Goal: Transaction & Acquisition: Purchase product/service

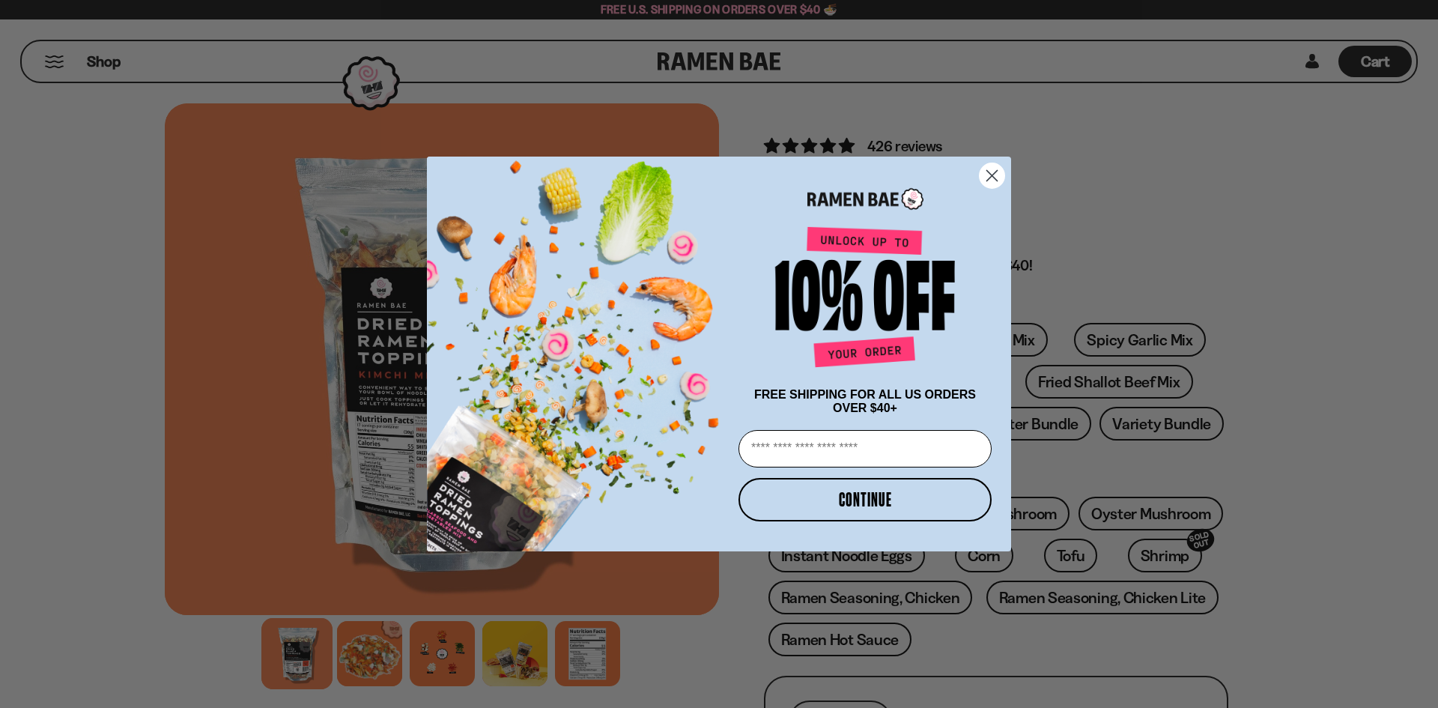
click at [985, 163] on circle "Close dialog" at bounding box center [992, 175] width 25 height 25
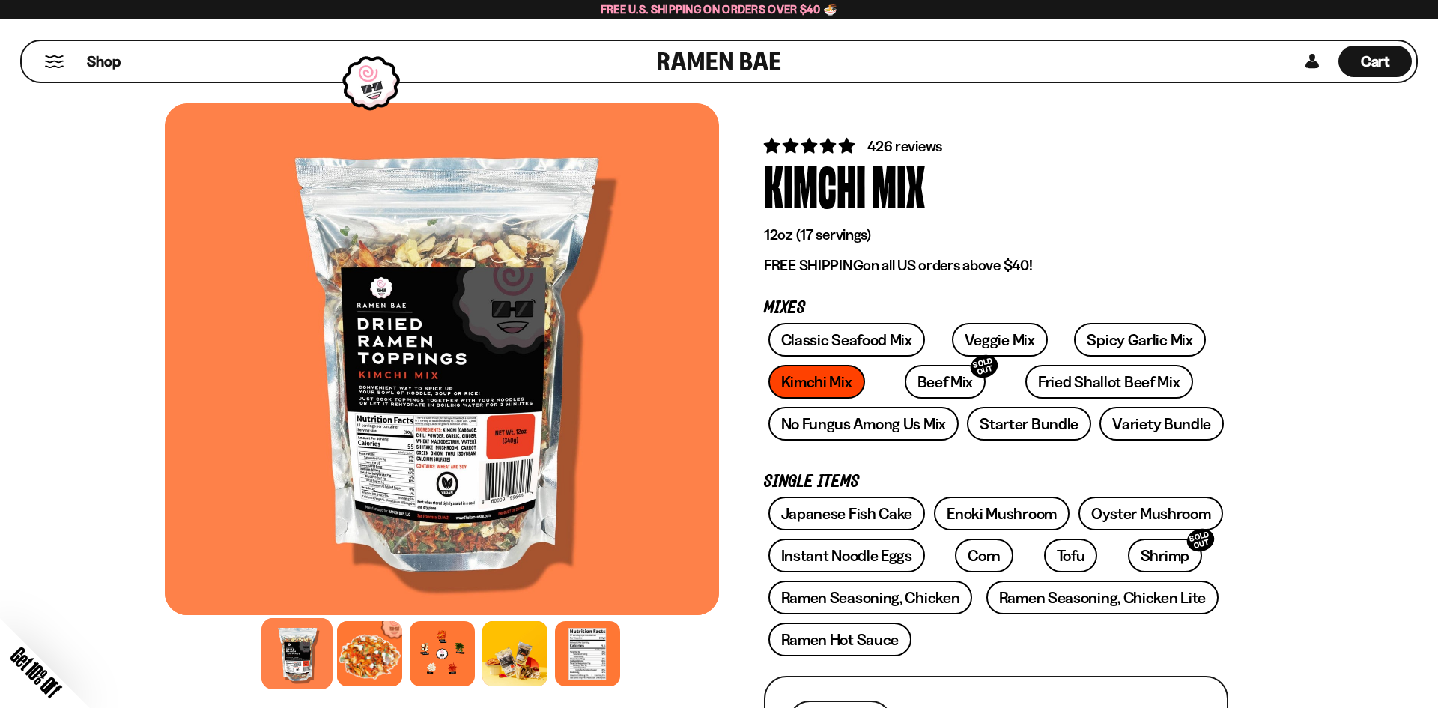
click at [984, 173] on div "Close dialog FREE SHIPPING FOR ALL US ORDERS OVER $40+ Email CONTINUE ******" at bounding box center [719, 354] width 614 height 395
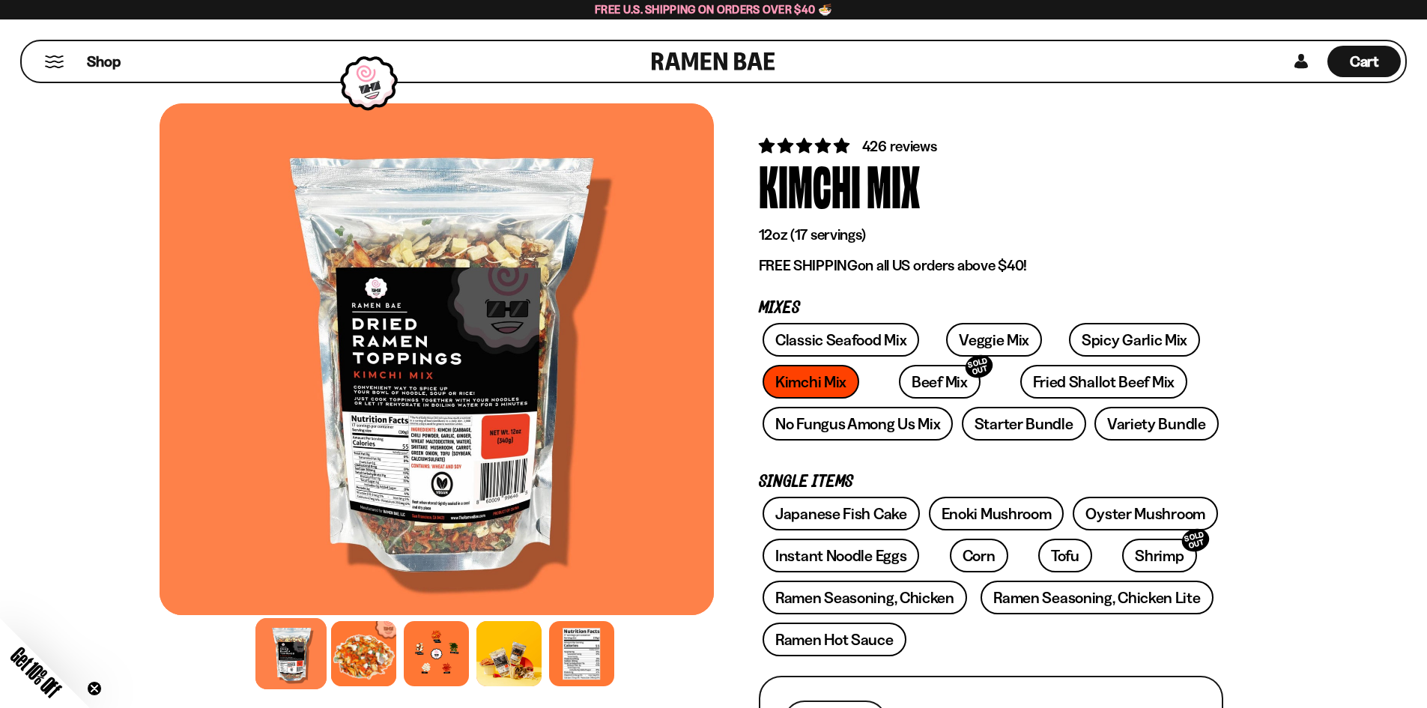
click at [56, 59] on button "Mobile Menu Trigger" at bounding box center [54, 61] width 20 height 13
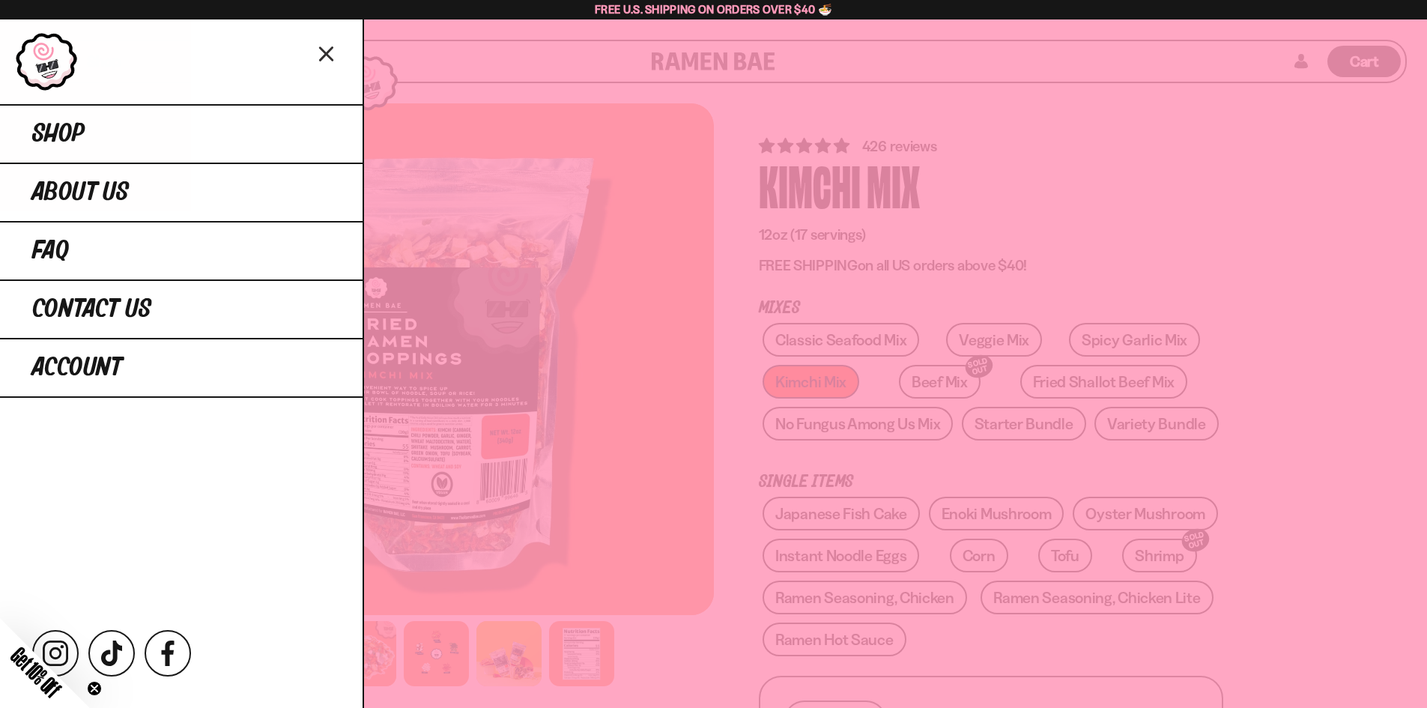
click at [1173, 197] on div at bounding box center [713, 354] width 1427 height 708
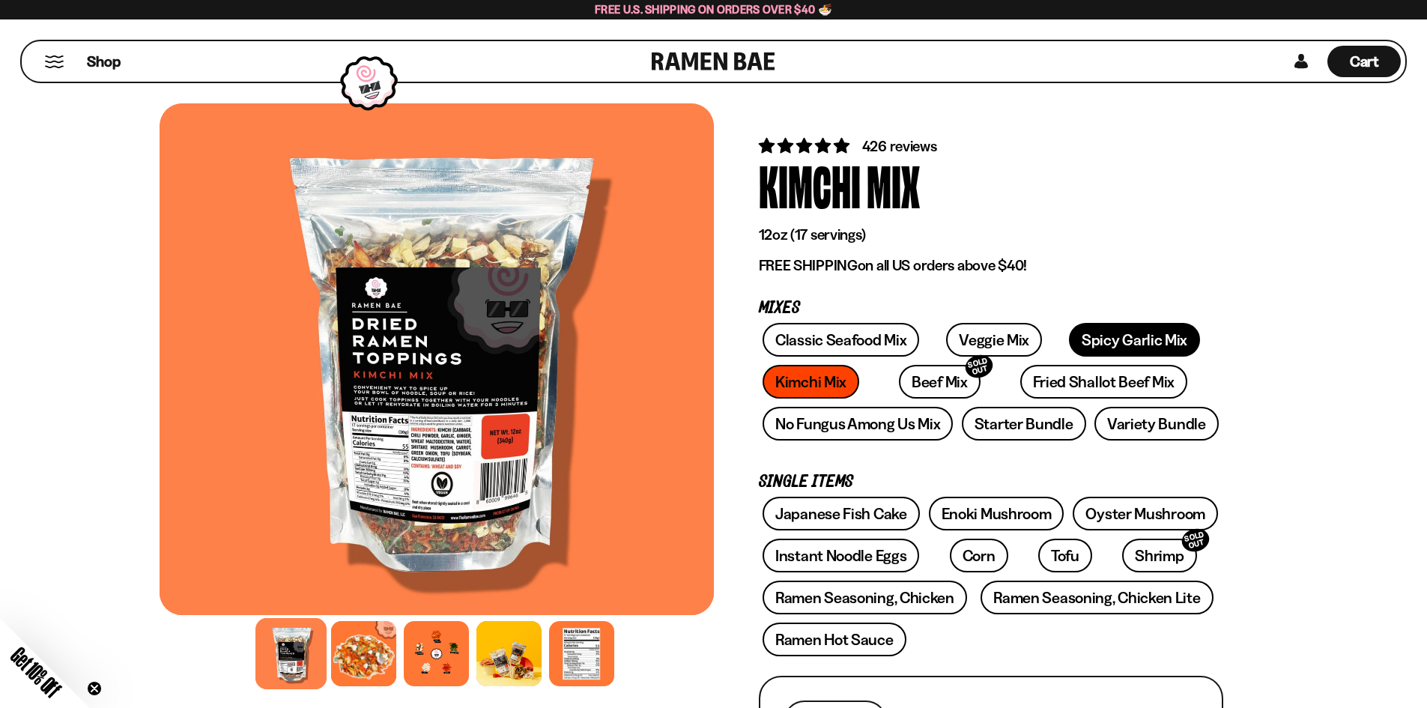
click at [1075, 338] on link "Spicy Garlic Mix" at bounding box center [1134, 340] width 131 height 34
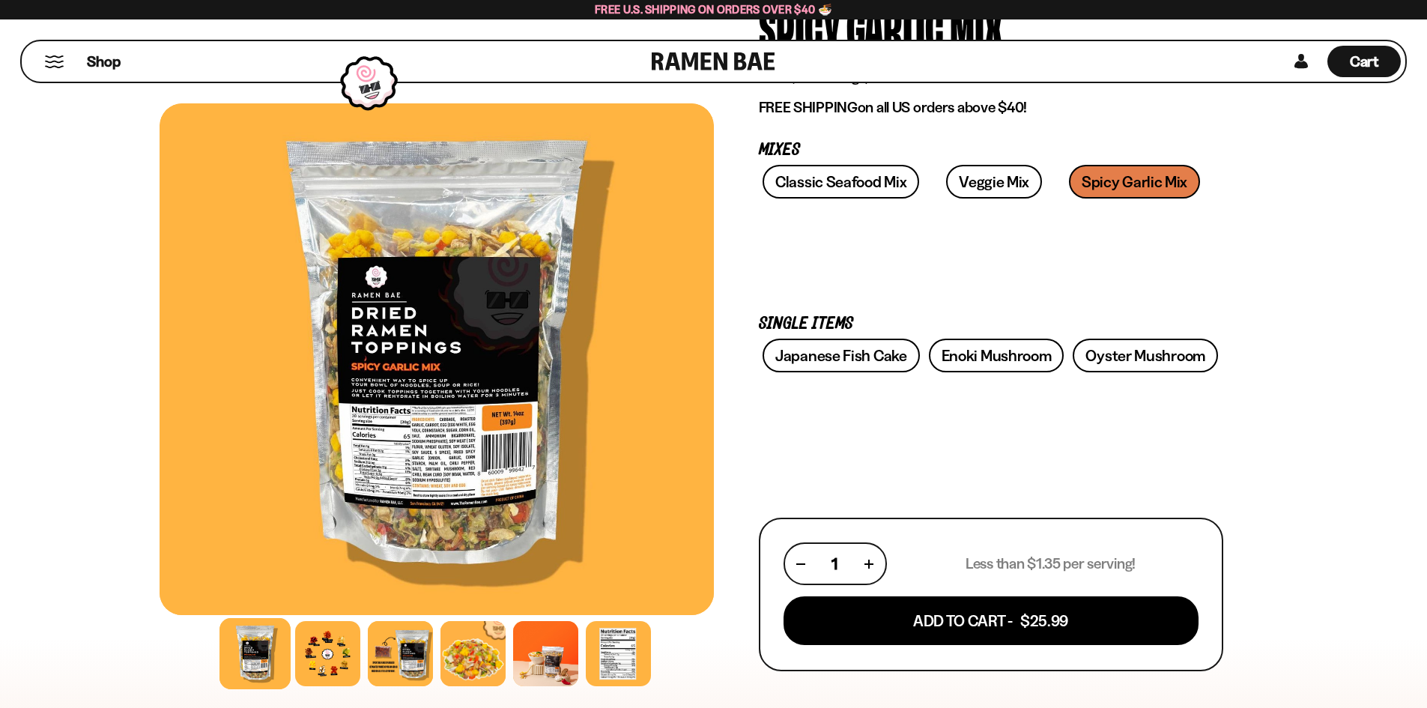
scroll to position [225, 0]
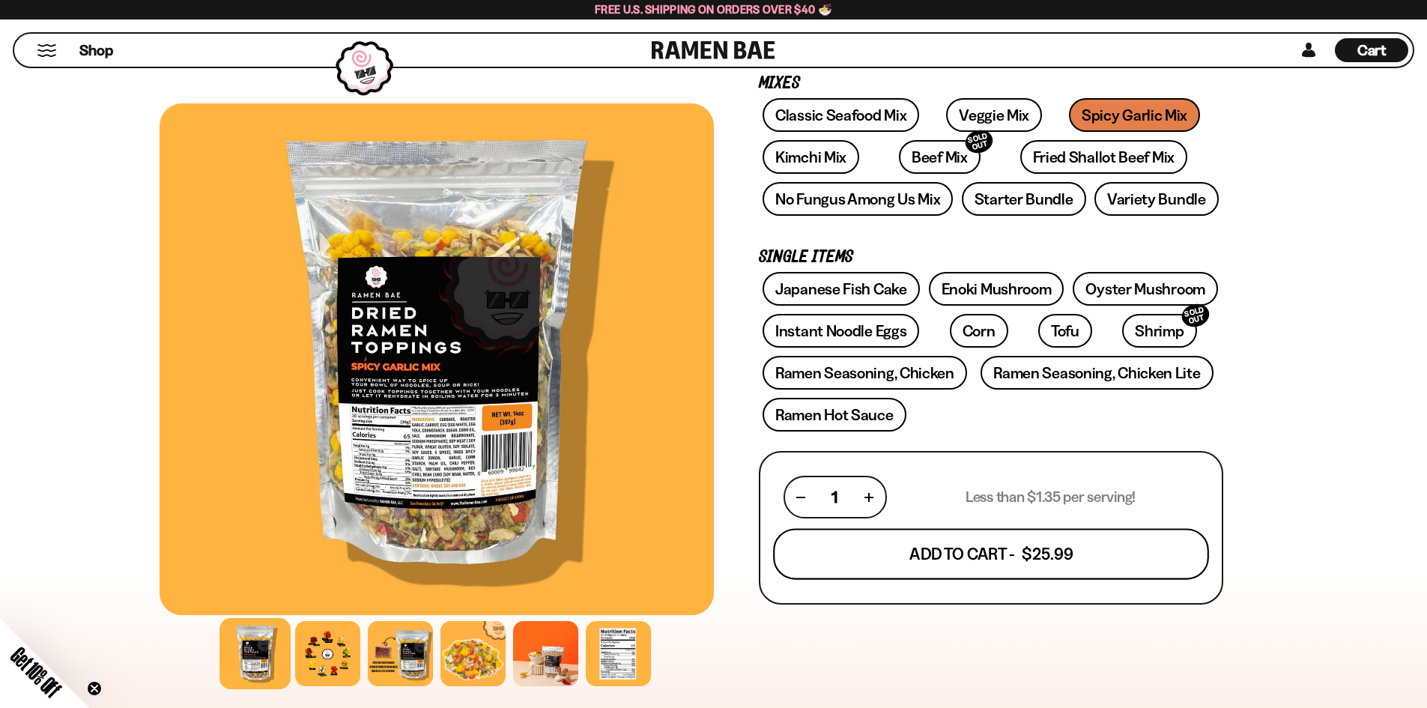
click at [1030, 569] on button "Add To Cart - $25.99" at bounding box center [991, 554] width 436 height 51
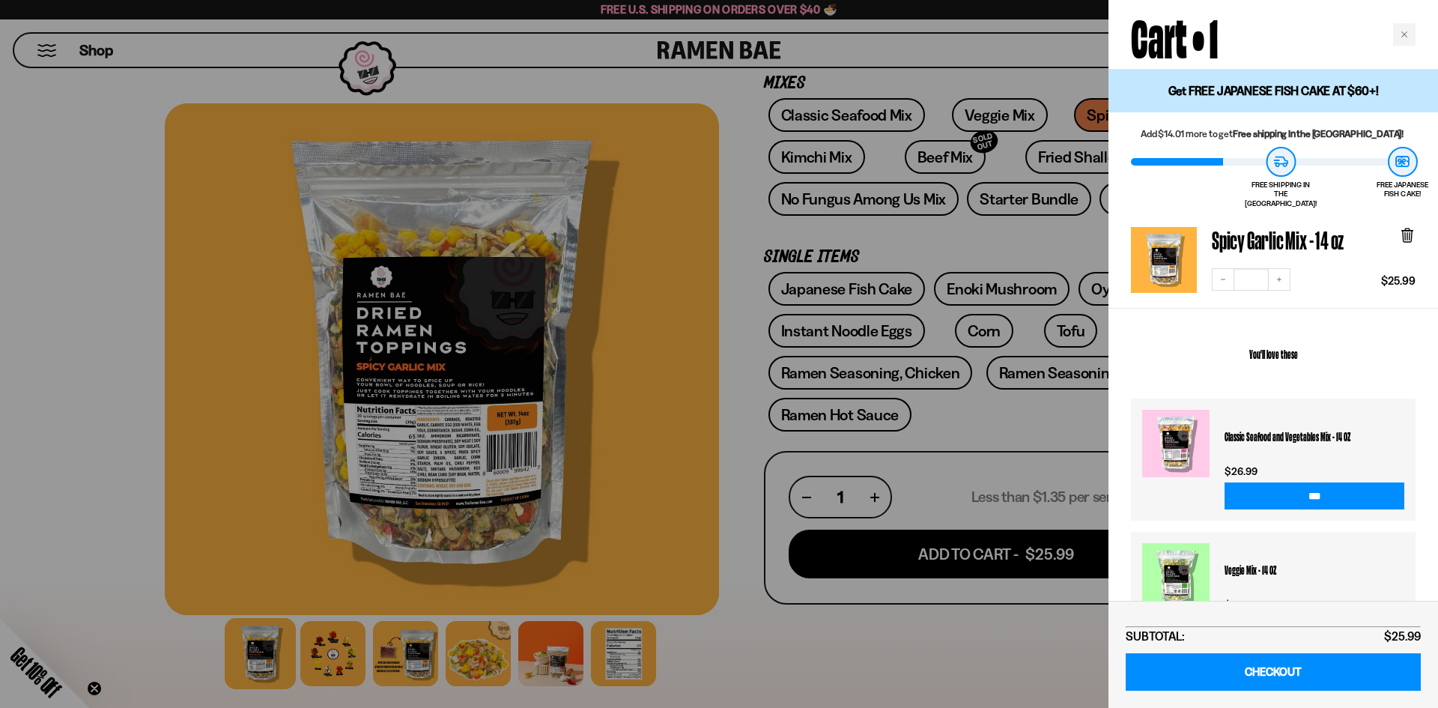
click at [1013, 237] on div at bounding box center [719, 354] width 1438 height 708
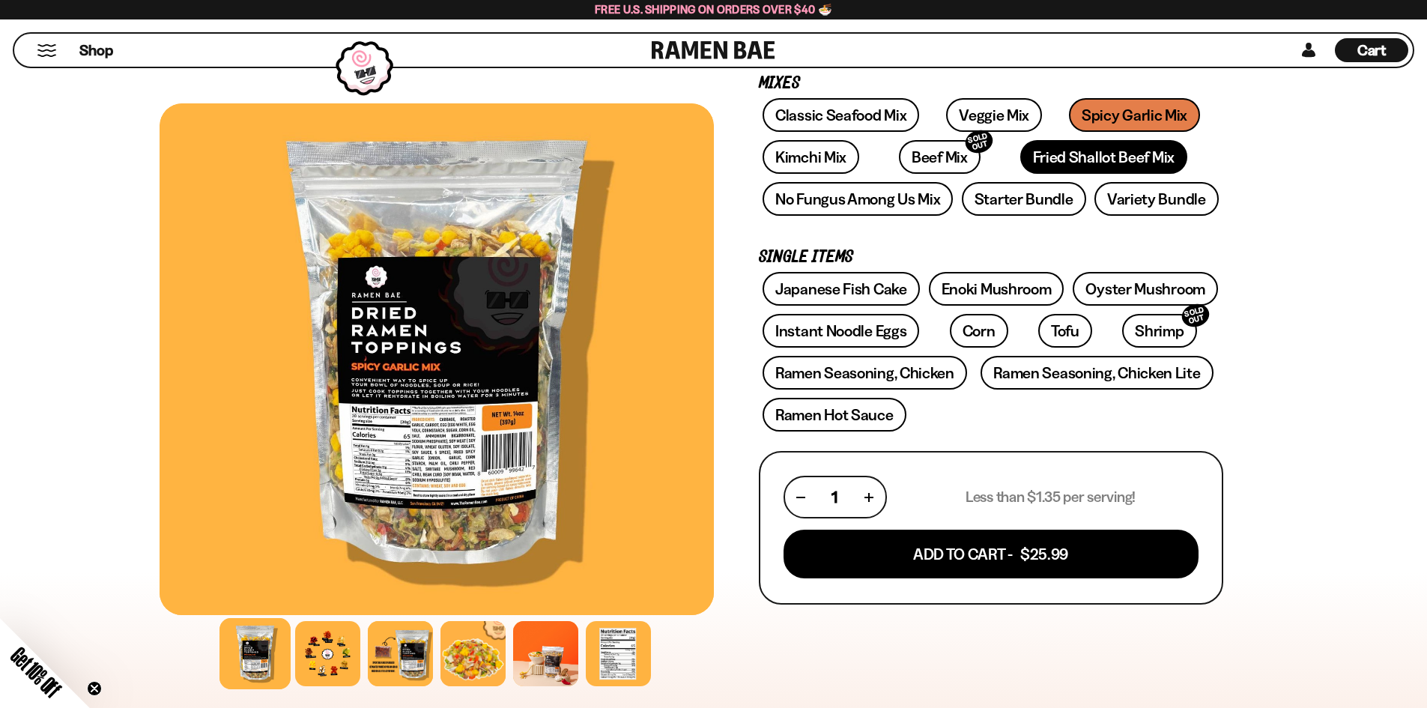
click at [1032, 155] on link "Fried Shallot Beef Mix" at bounding box center [1103, 157] width 167 height 34
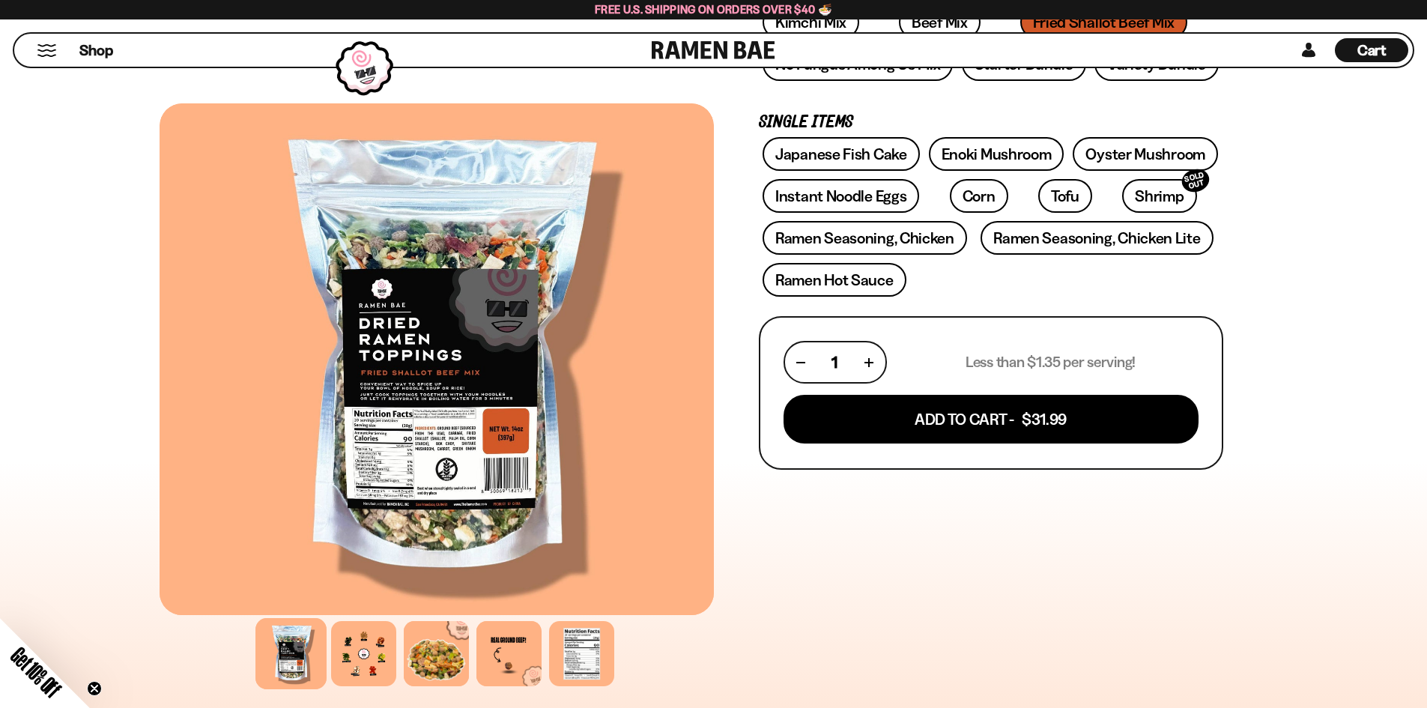
scroll to position [374, 0]
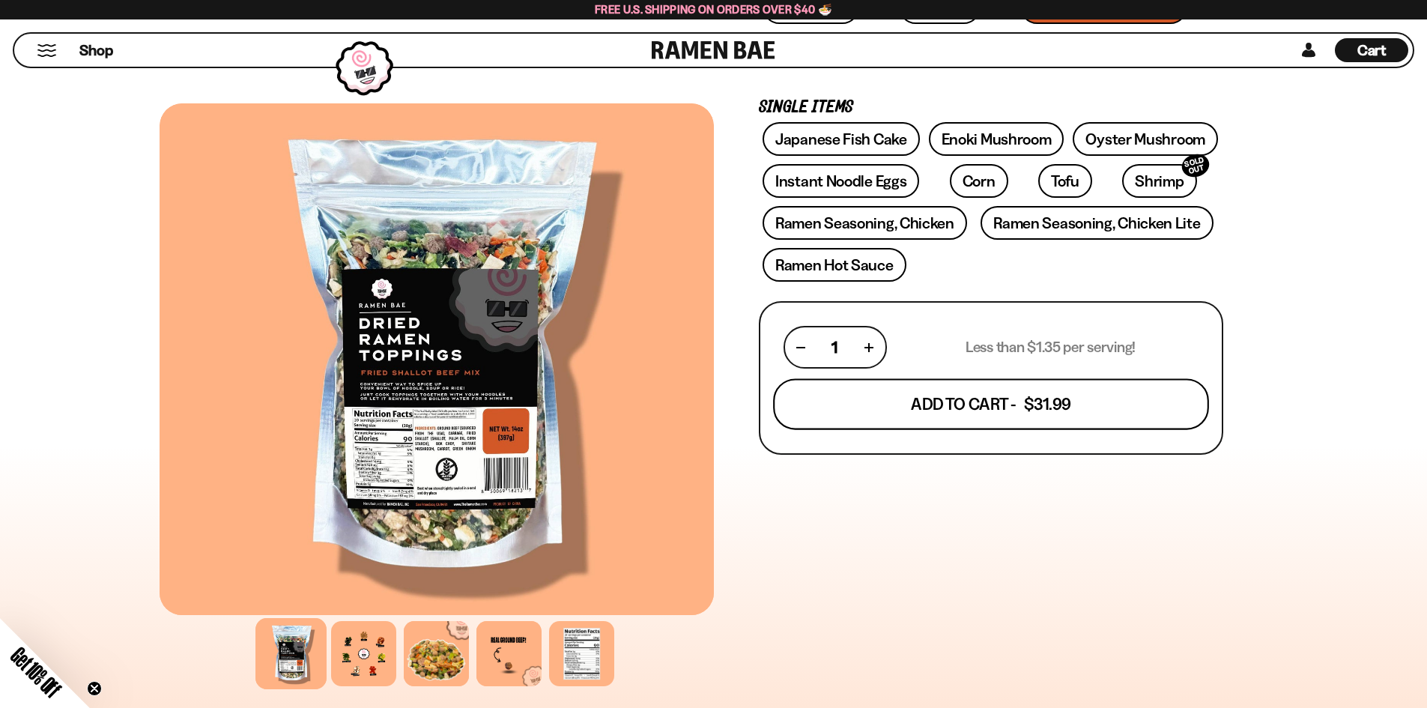
click at [1009, 412] on button "Add To Cart - $31.99" at bounding box center [991, 404] width 436 height 51
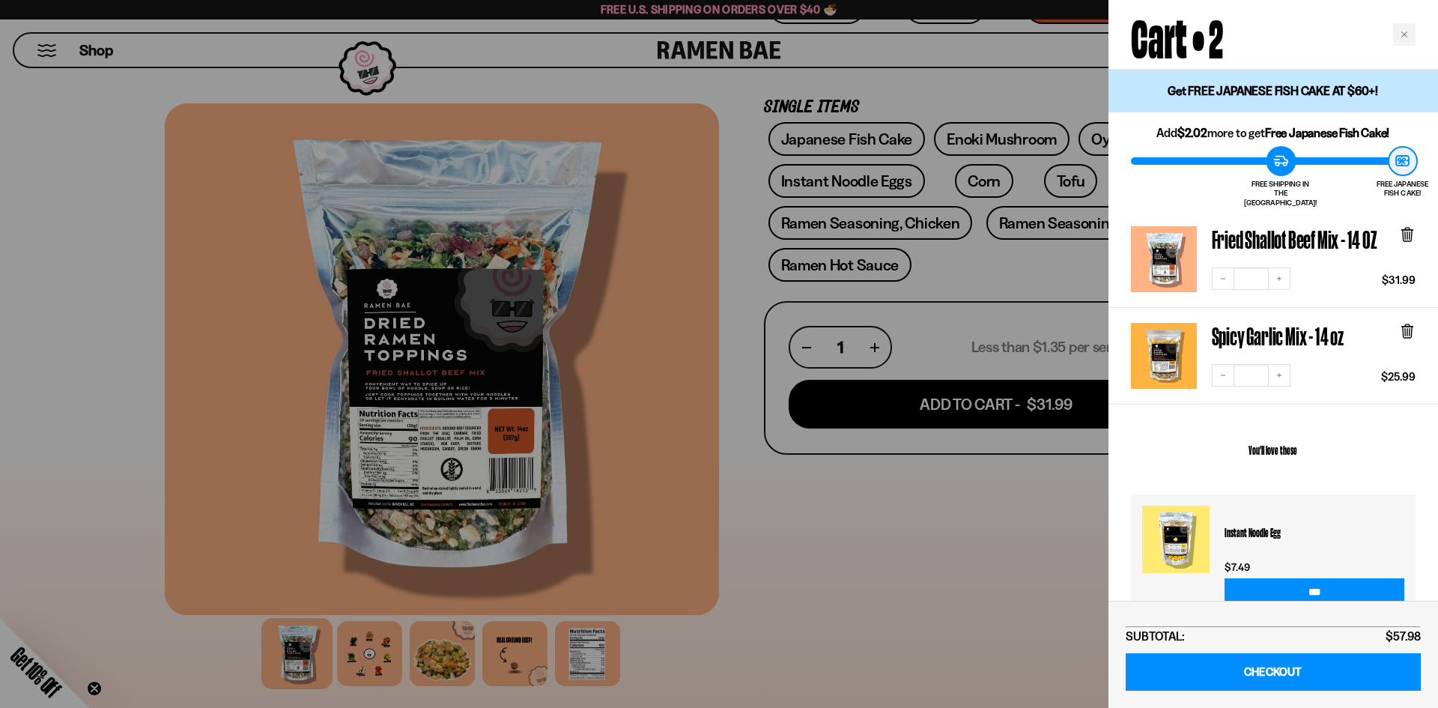
click at [879, 616] on div at bounding box center [719, 354] width 1438 height 708
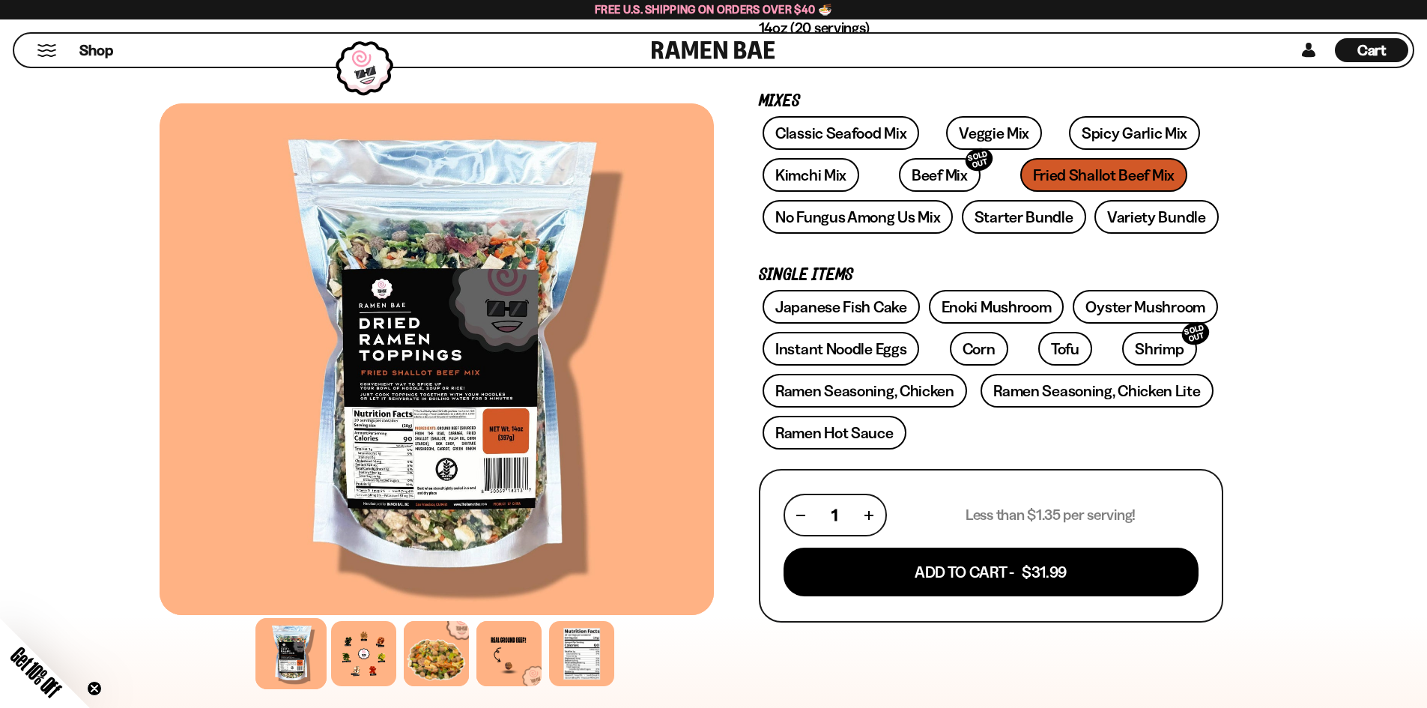
scroll to position [0, 0]
